Goal: Transaction & Acquisition: Subscribe to service/newsletter

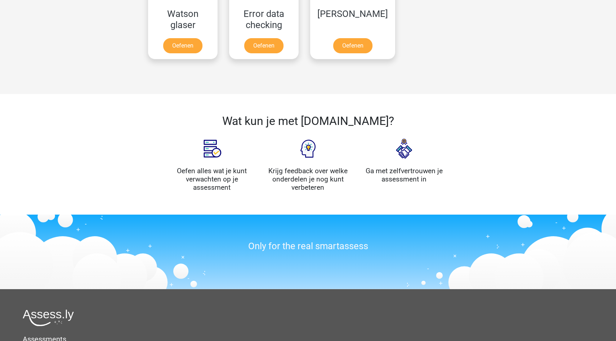
scroll to position [802, 0]
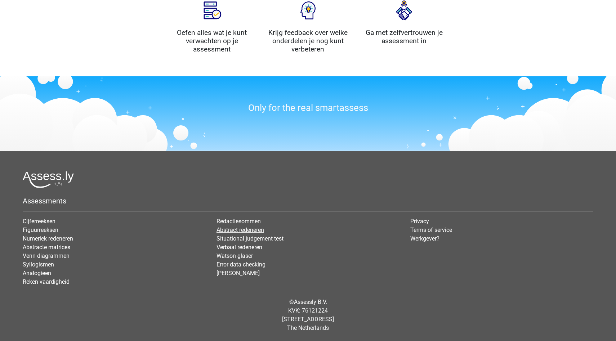
click at [251, 231] on link "Abstract redeneren" at bounding box center [241, 230] width 48 height 7
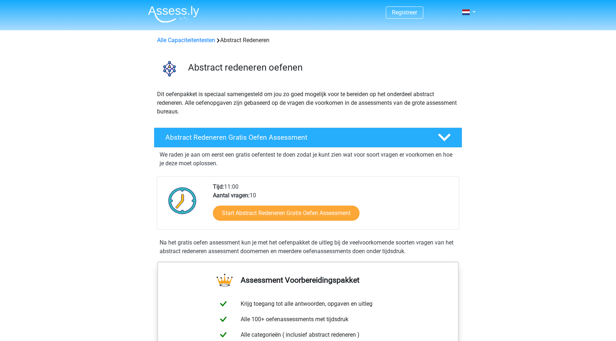
click at [406, 6] on span "Registreer" at bounding box center [404, 12] width 37 height 12
click at [403, 16] on link "Registreer" at bounding box center [404, 12] width 25 height 7
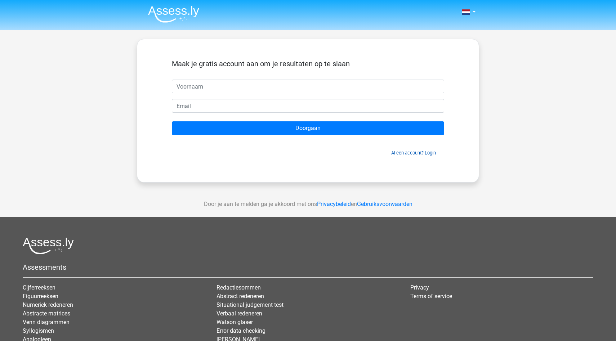
click at [415, 152] on link "Al een account? Login" at bounding box center [413, 152] width 45 height 5
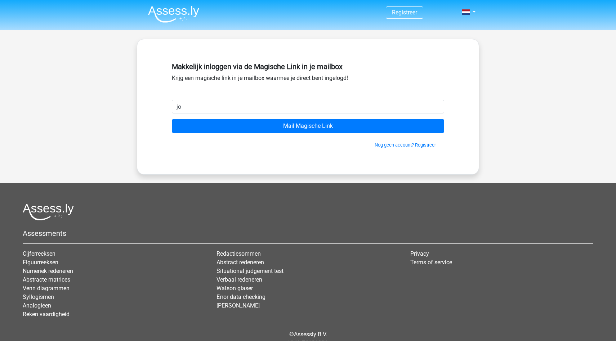
type input "jorian91@gmail.com"
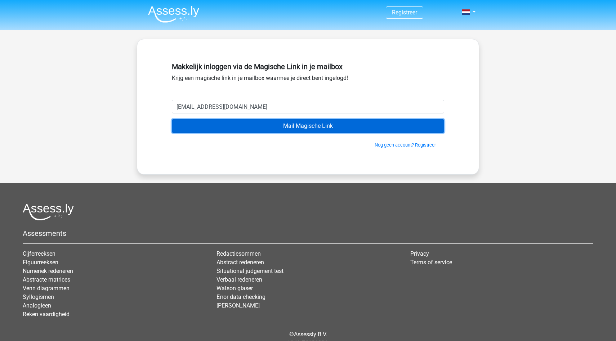
click at [231, 127] on input "Mail Magische Link" at bounding box center [308, 126] width 272 height 14
